Goal: Task Accomplishment & Management: Use online tool/utility

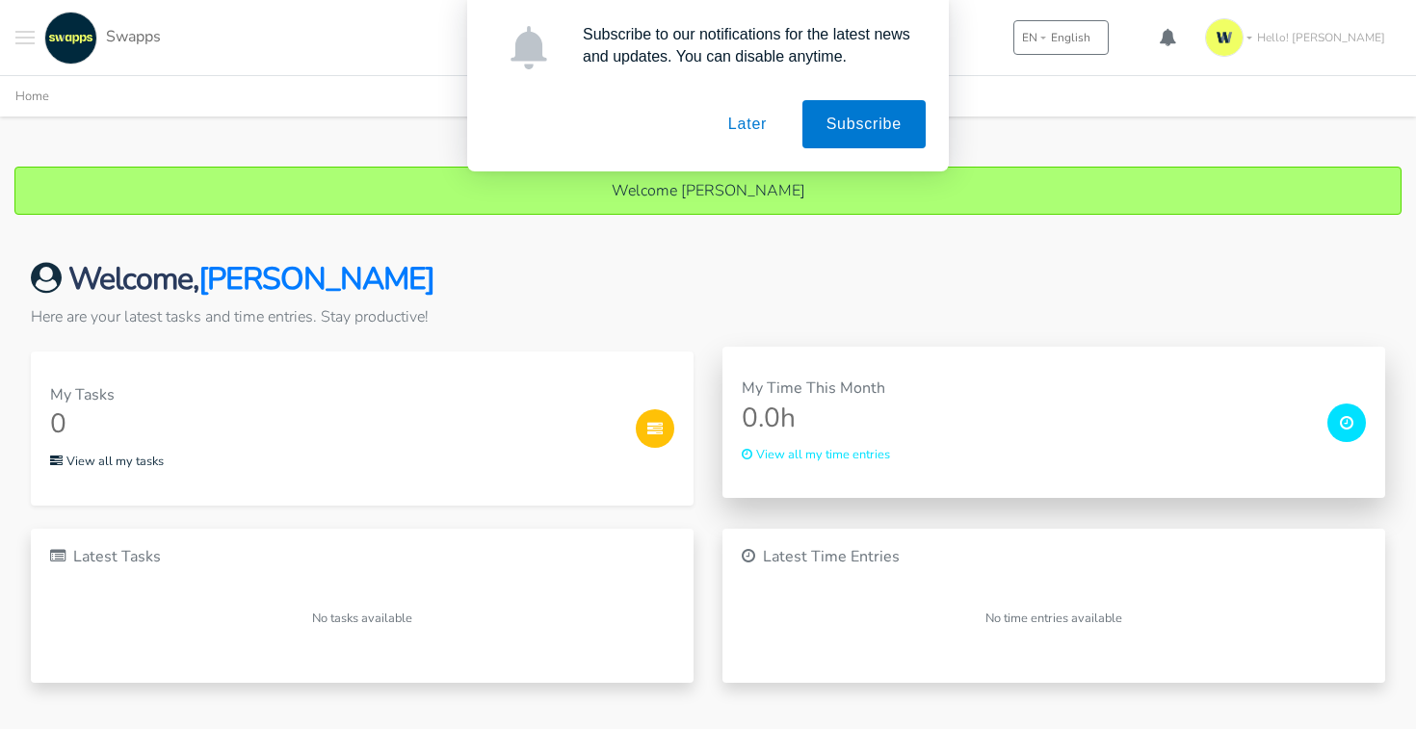
click at [940, 456] on div "View all my time entries" at bounding box center [1027, 453] width 570 height 23
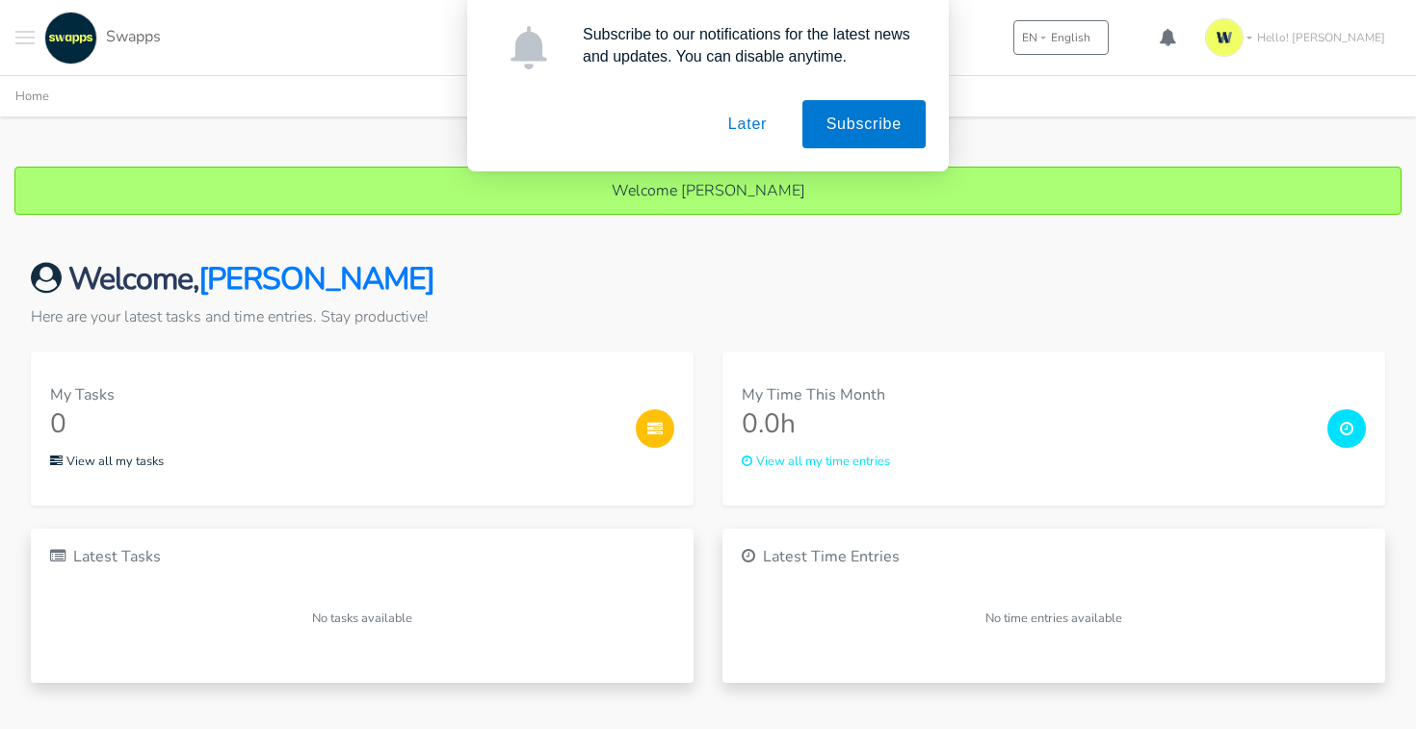
click at [737, 125] on button "Later" at bounding box center [747, 124] width 87 height 48
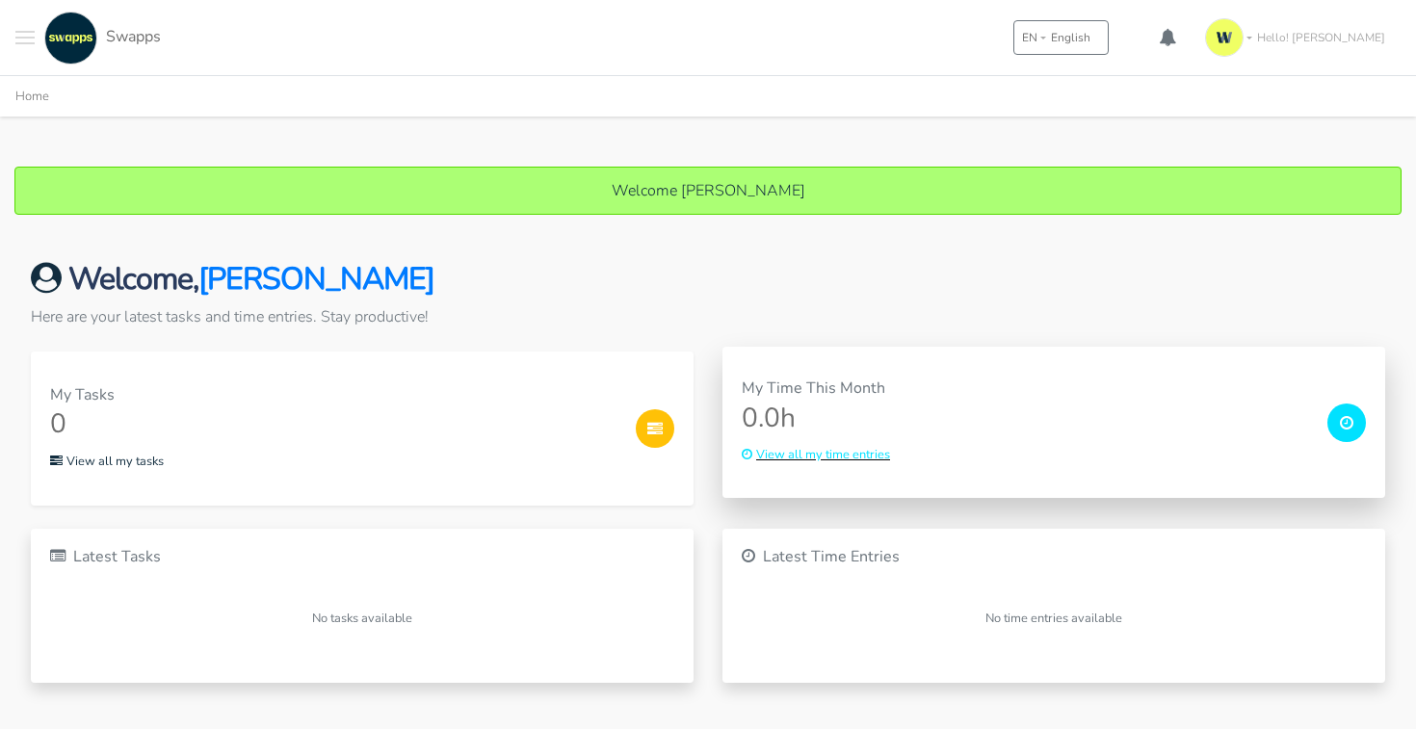
click at [875, 452] on small "View all my time entries" at bounding box center [816, 454] width 148 height 17
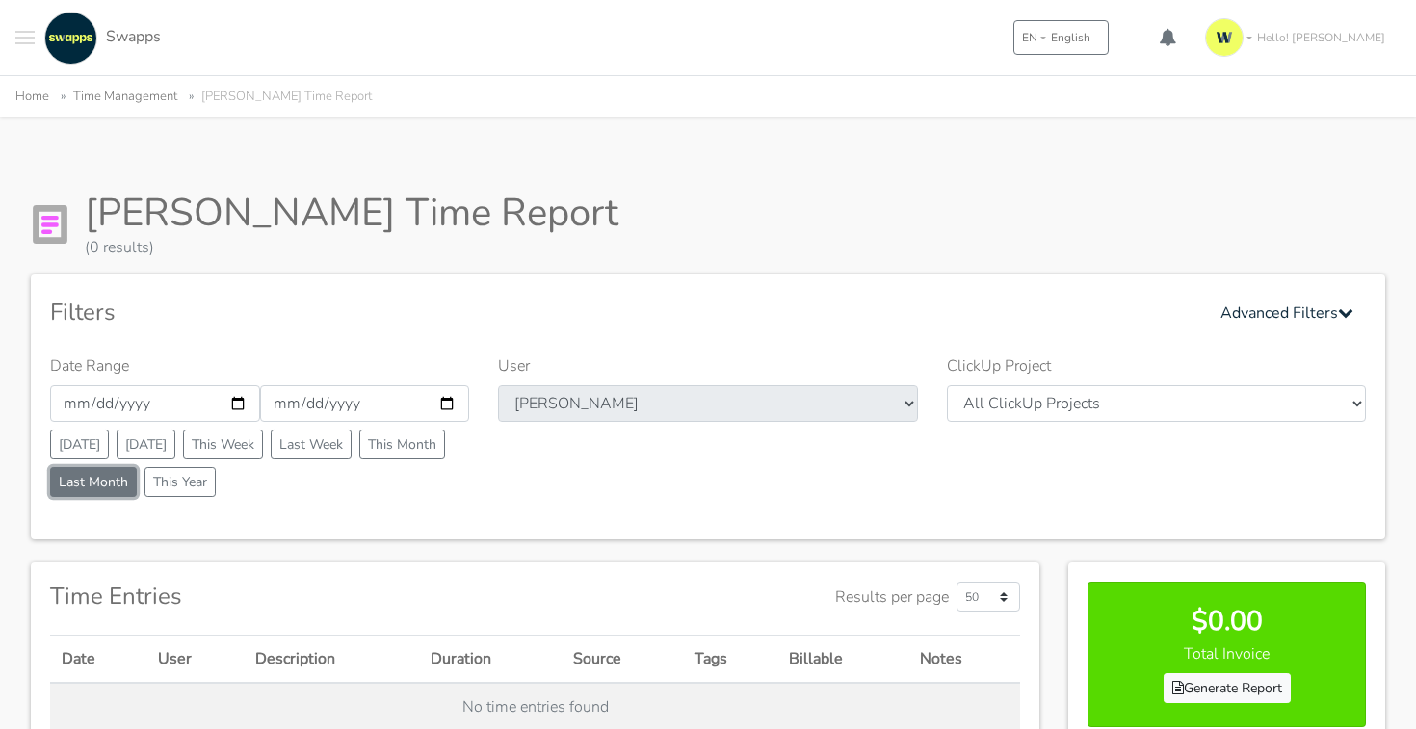
click at [102, 475] on button "Last Month" at bounding box center [93, 482] width 87 height 30
type input "2025-08-01"
type input "2025-08-31"
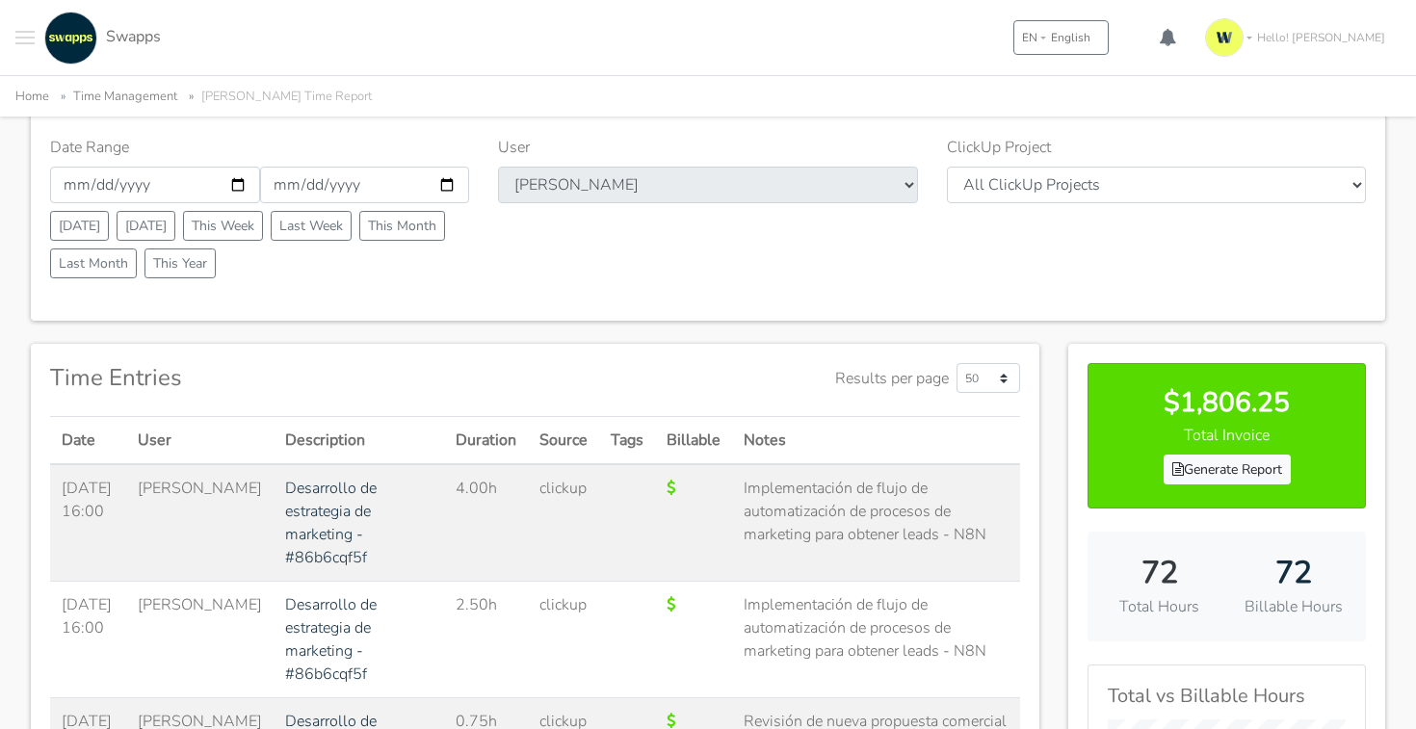
scroll to position [241, 0]
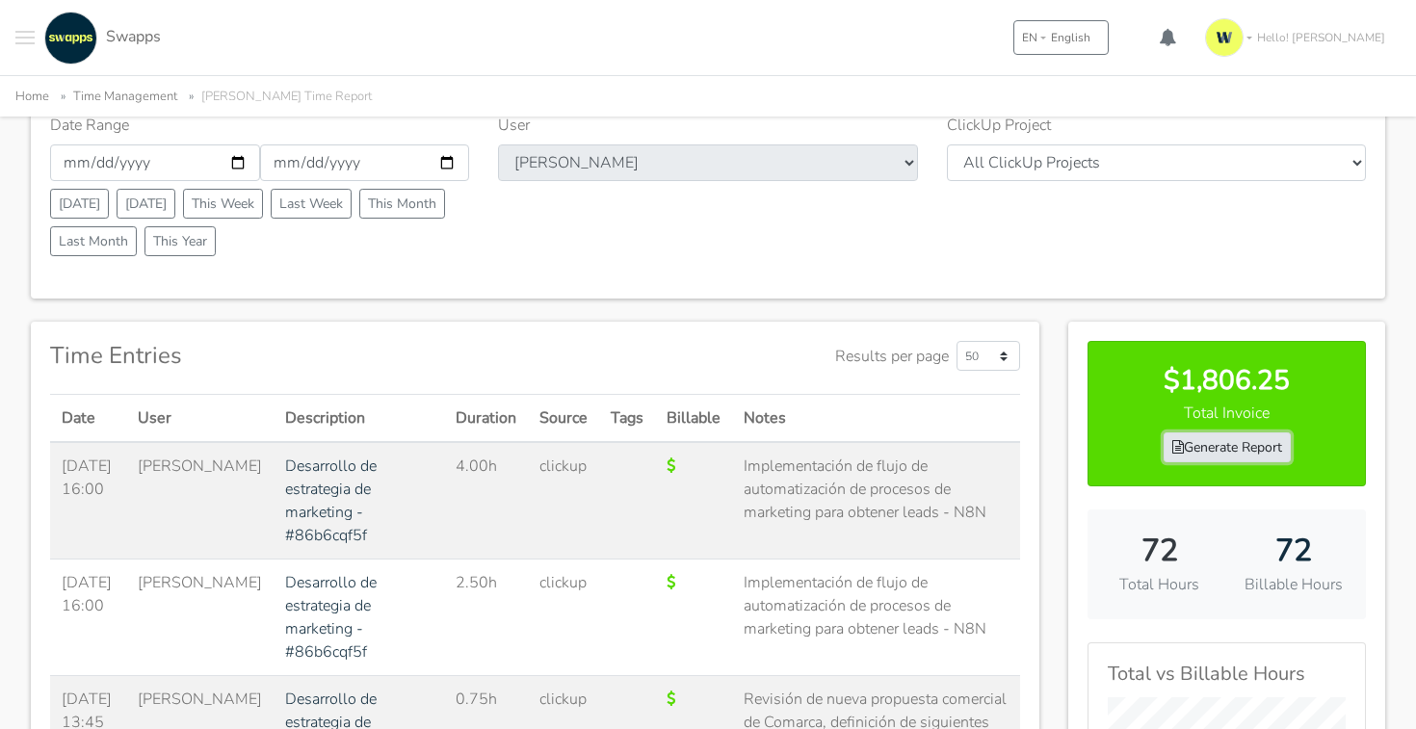
click at [1215, 450] on link "Generate Report" at bounding box center [1226, 447] width 127 height 30
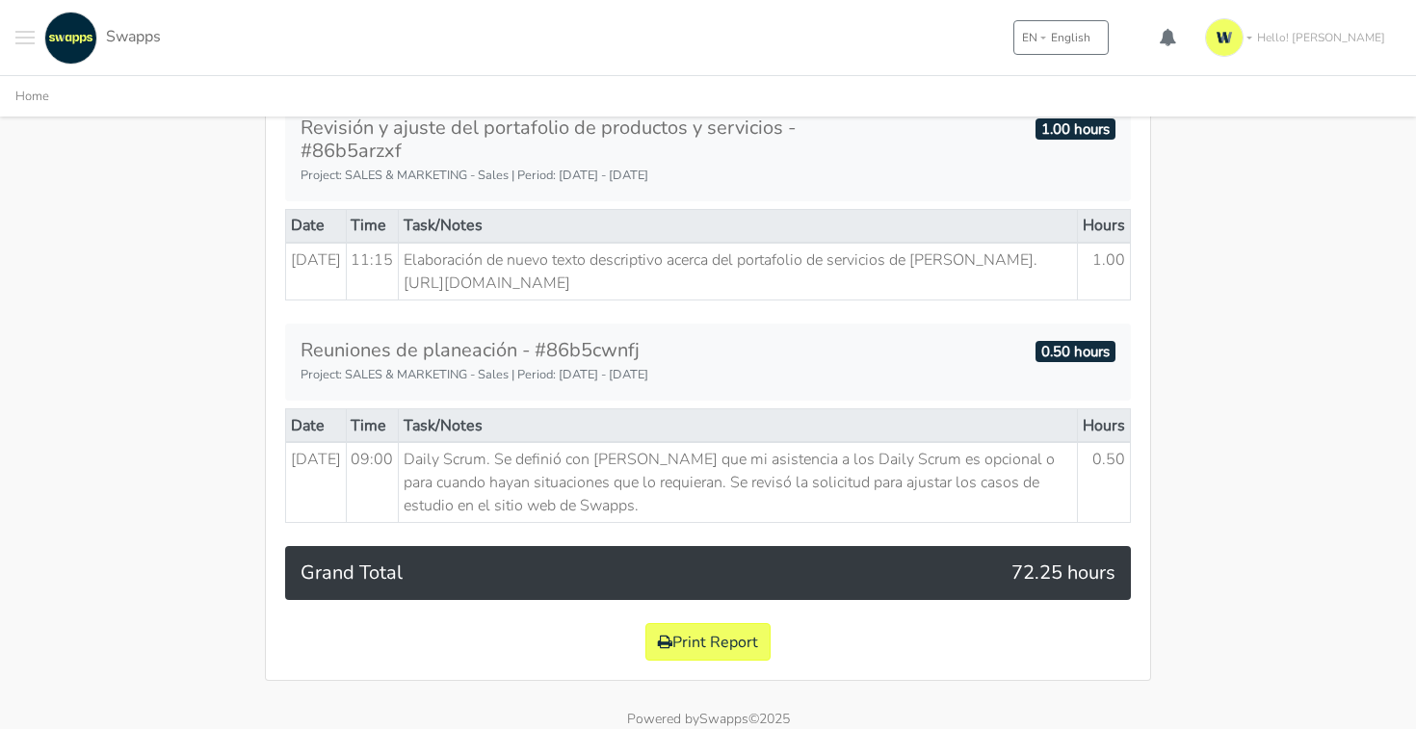
scroll to position [3100, 0]
